Goal: Navigation & Orientation: Find specific page/section

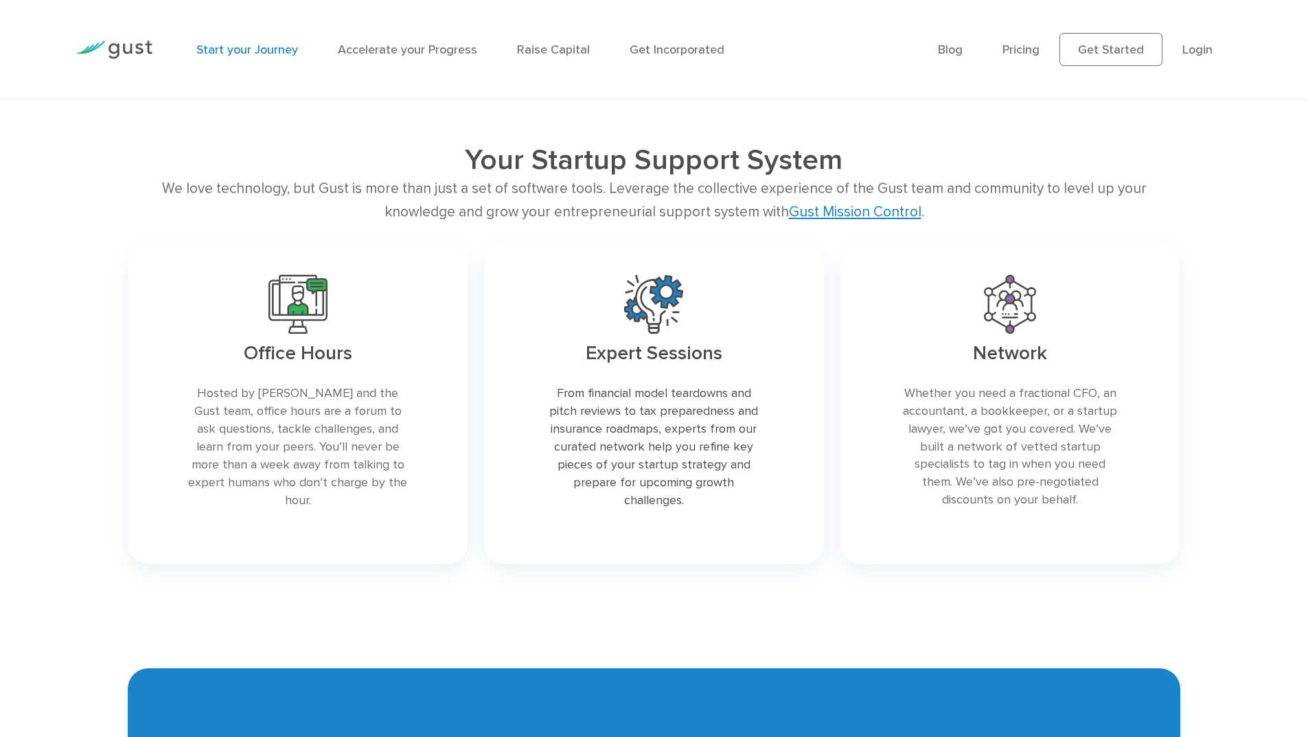
scroll to position [2124, 0]
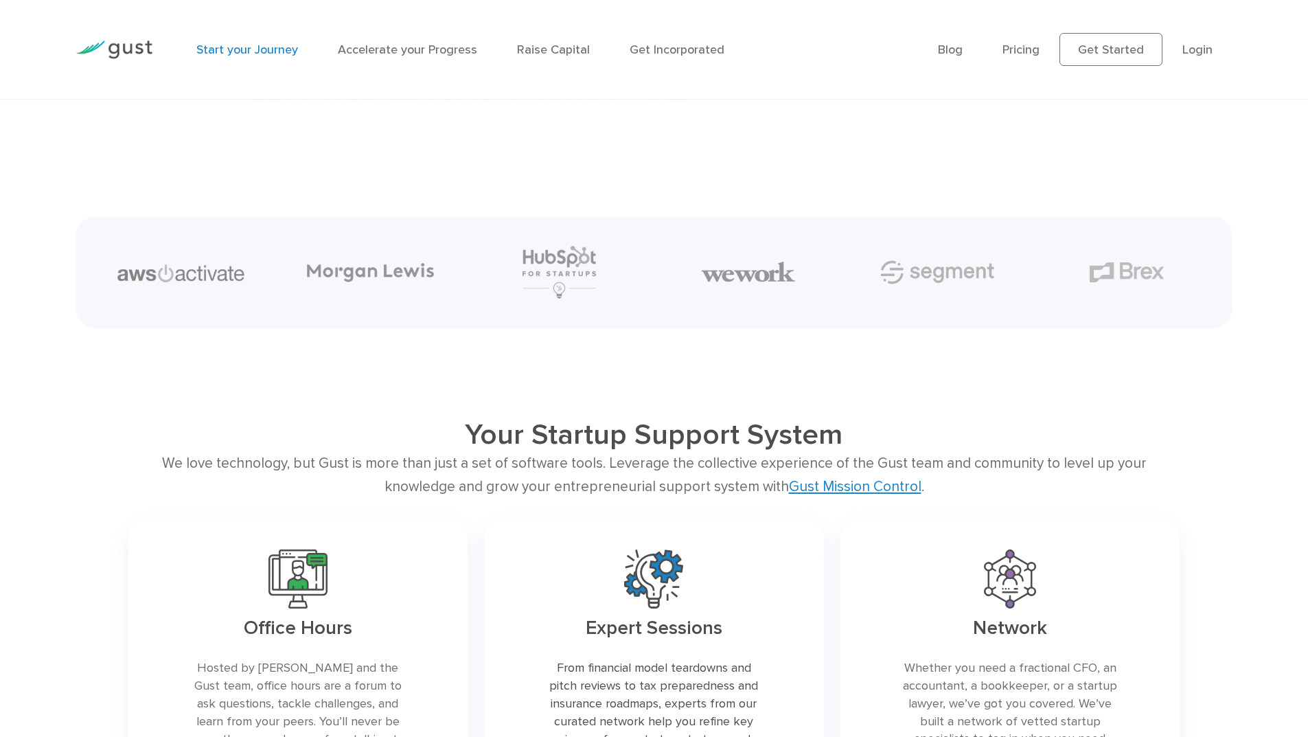
click at [1026, 59] on ul "Blog FAQ Pricing Get Started Login Login" at bounding box center [1085, 49] width 294 height 33
click at [1029, 52] on link "Pricing" at bounding box center [1020, 50] width 37 height 14
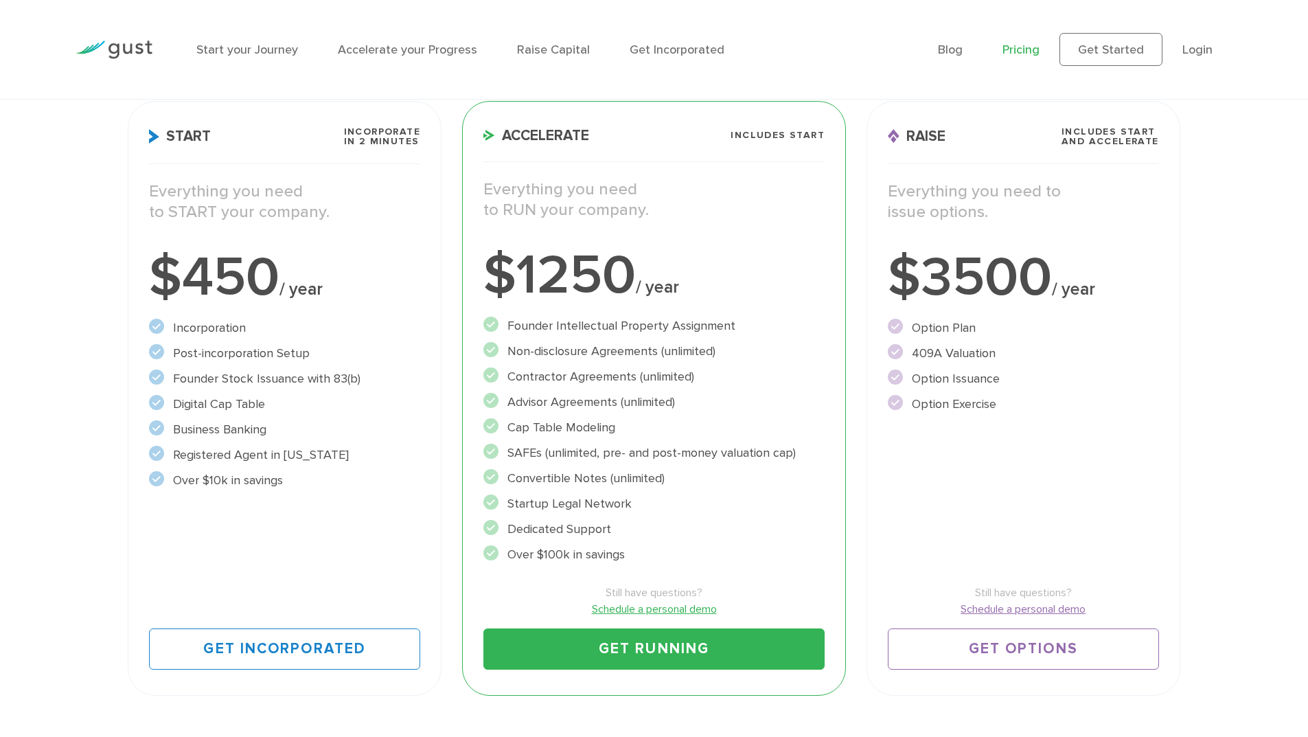
scroll to position [206, 0]
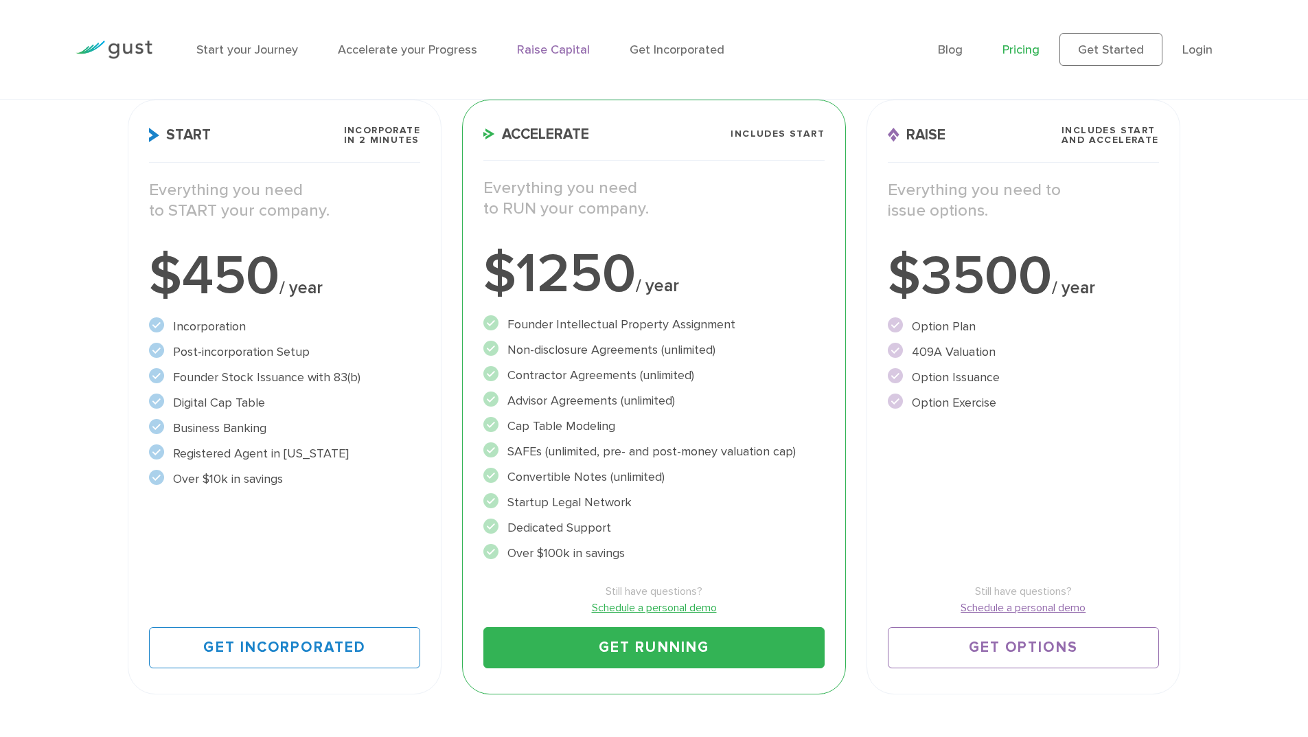
click at [562, 51] on link "Raise Capital" at bounding box center [553, 50] width 73 height 14
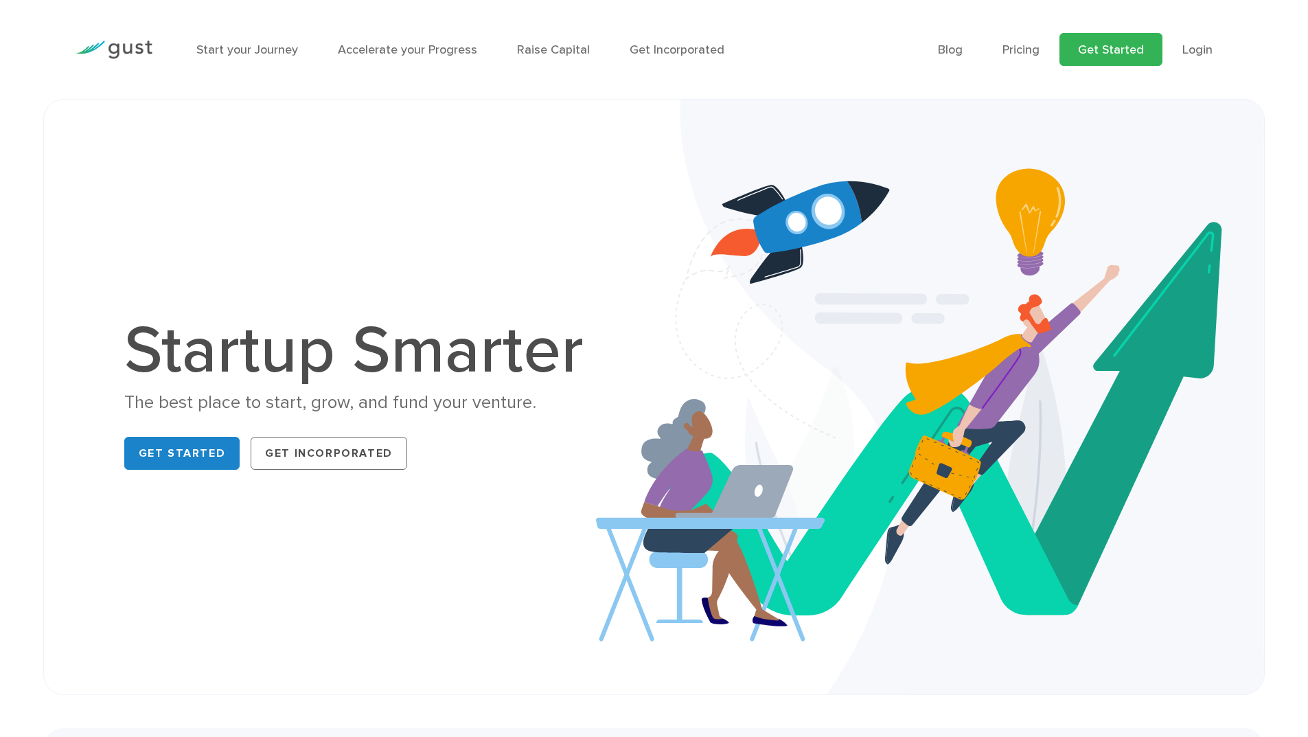
click at [1087, 43] on link "Get Started" at bounding box center [1110, 49] width 103 height 33
